Goal: Find specific page/section: Find specific page/section

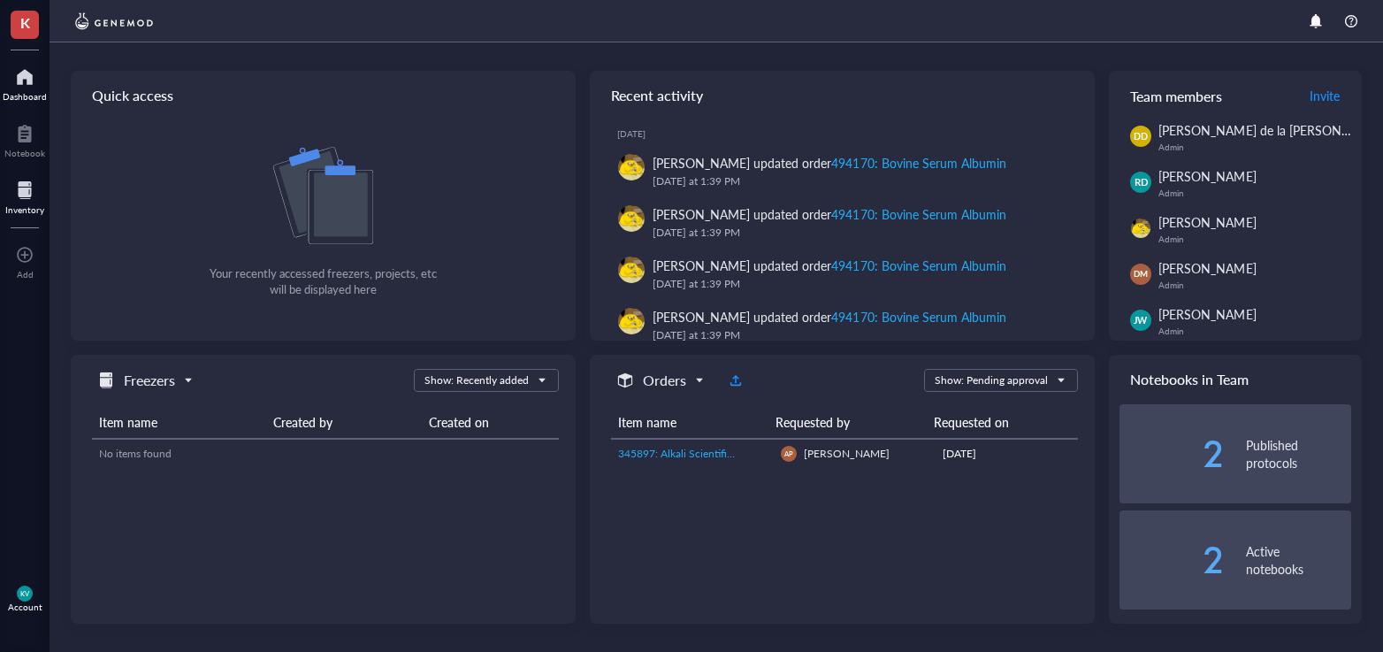
click at [30, 197] on div at bounding box center [24, 190] width 39 height 28
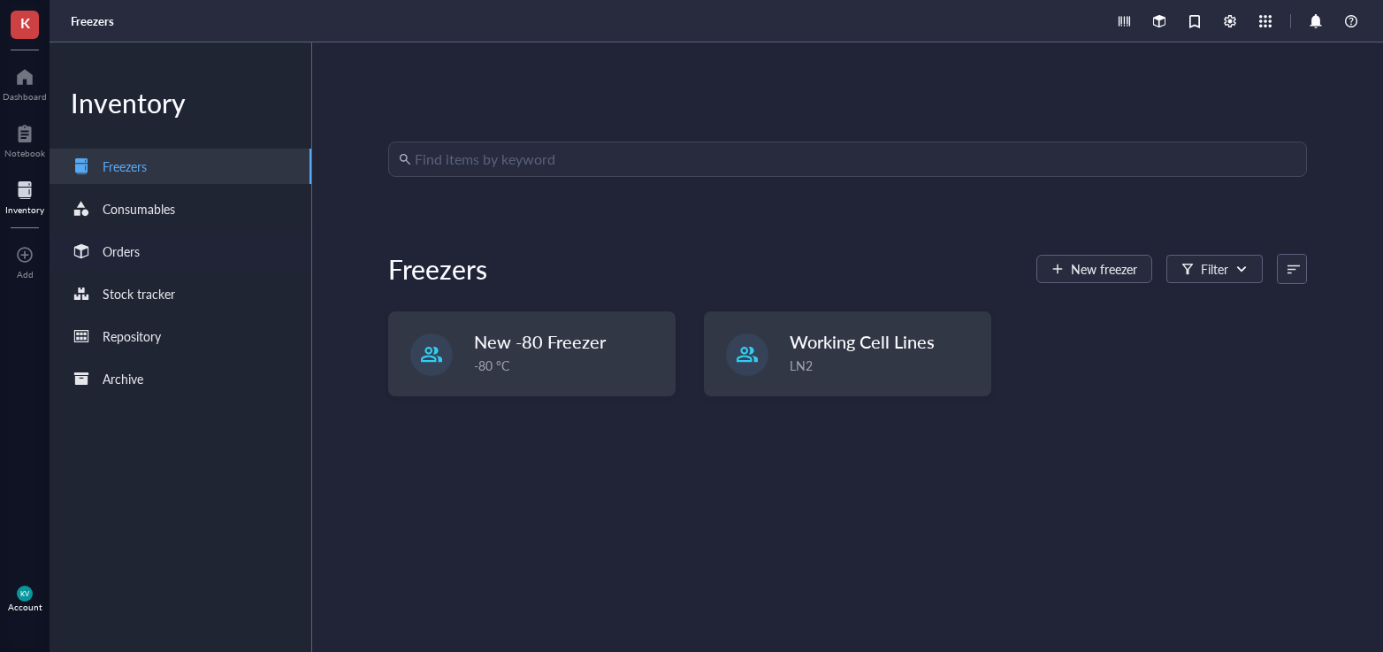
click at [159, 248] on div "Orders" at bounding box center [181, 251] width 262 height 35
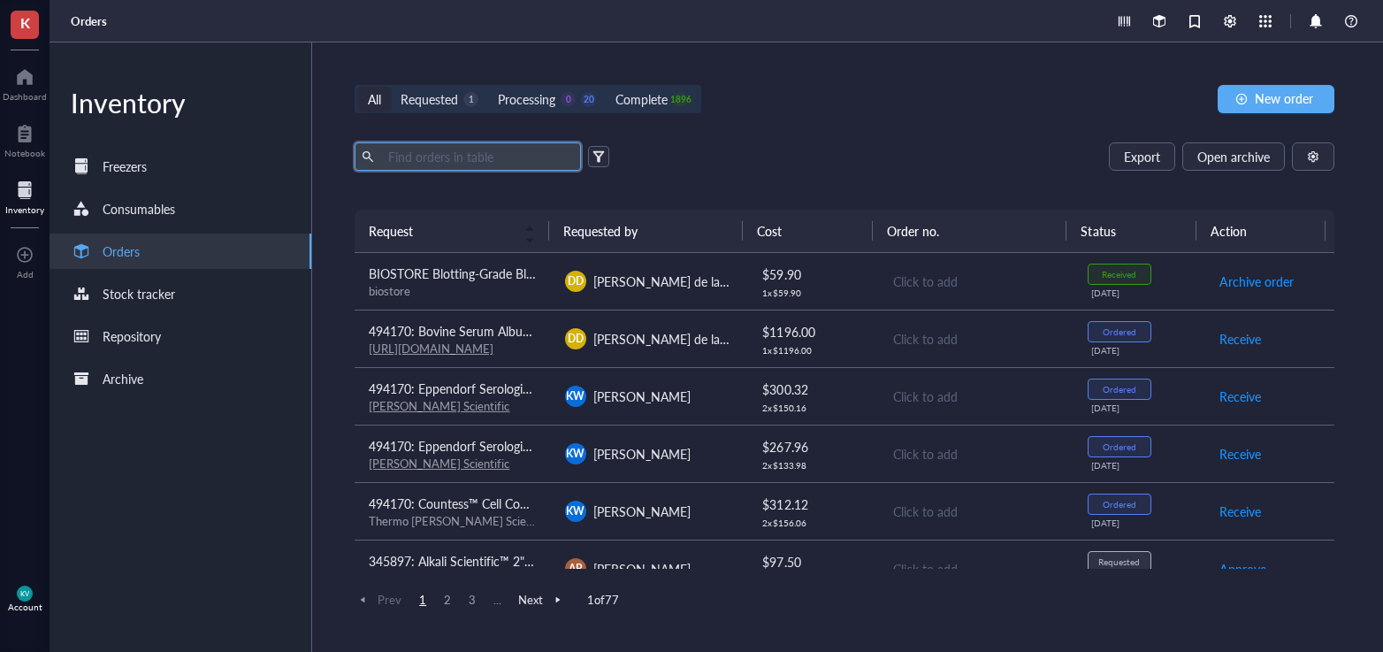
click at [452, 153] on input "text" at bounding box center [477, 156] width 193 height 27
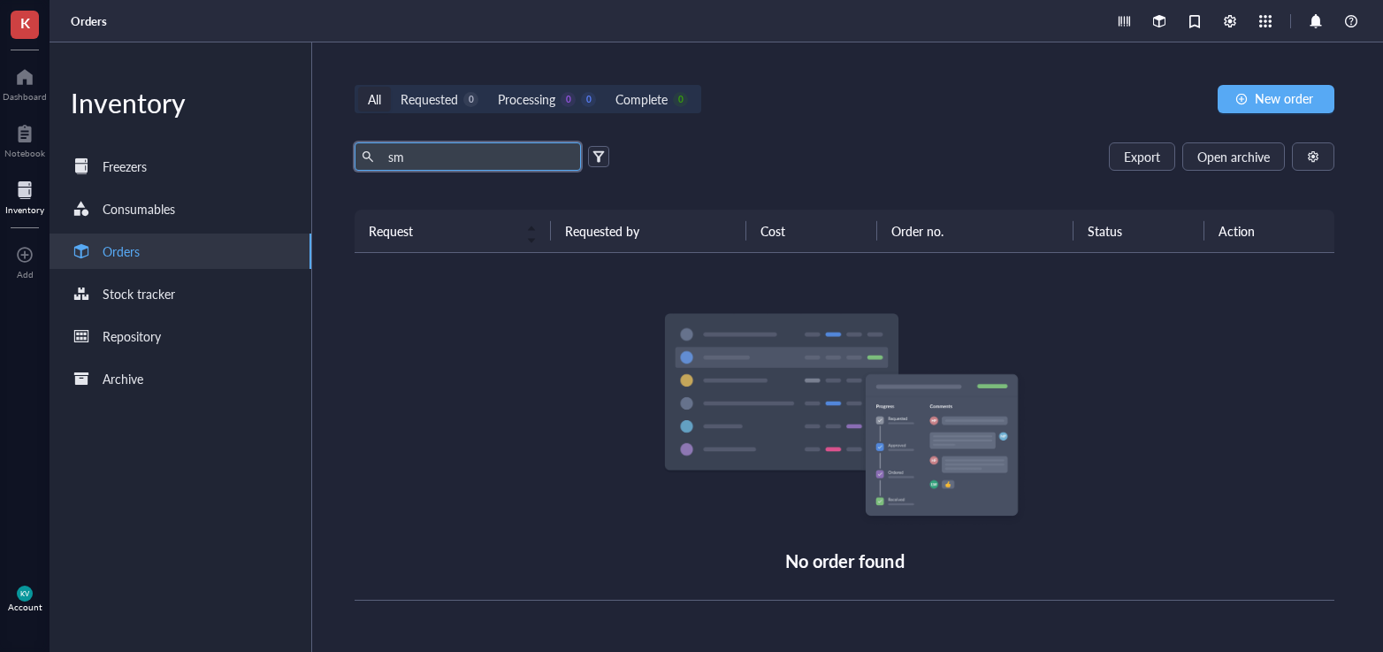
type input "s"
type input "smarca2"
